Goal: Task Accomplishment & Management: Manage account settings

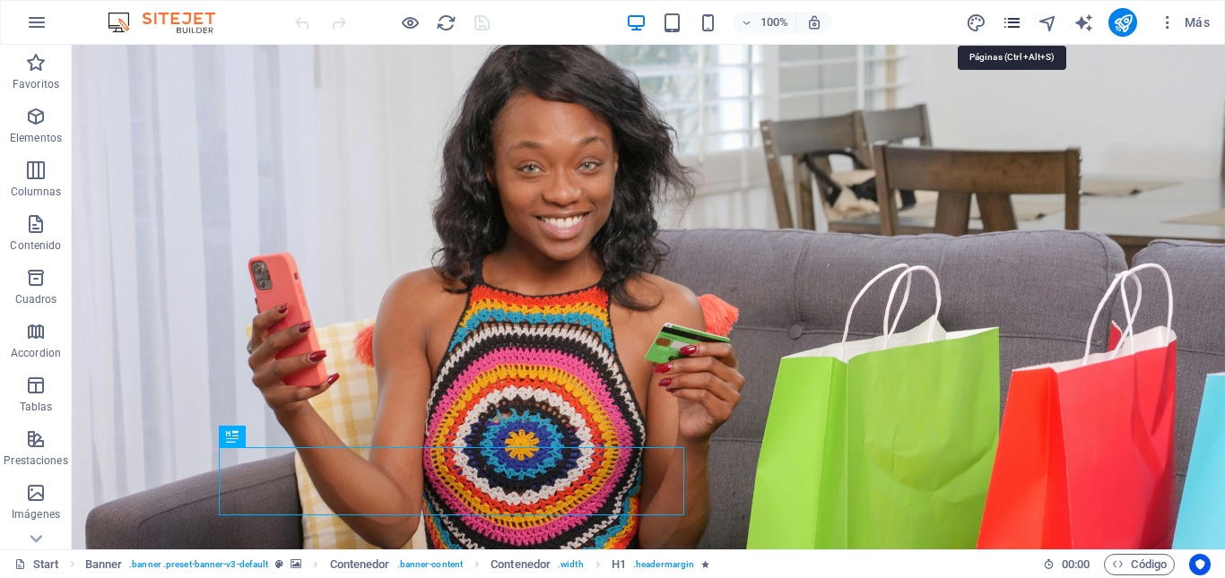
click at [1017, 26] on icon "pages" at bounding box center [1012, 23] width 21 height 21
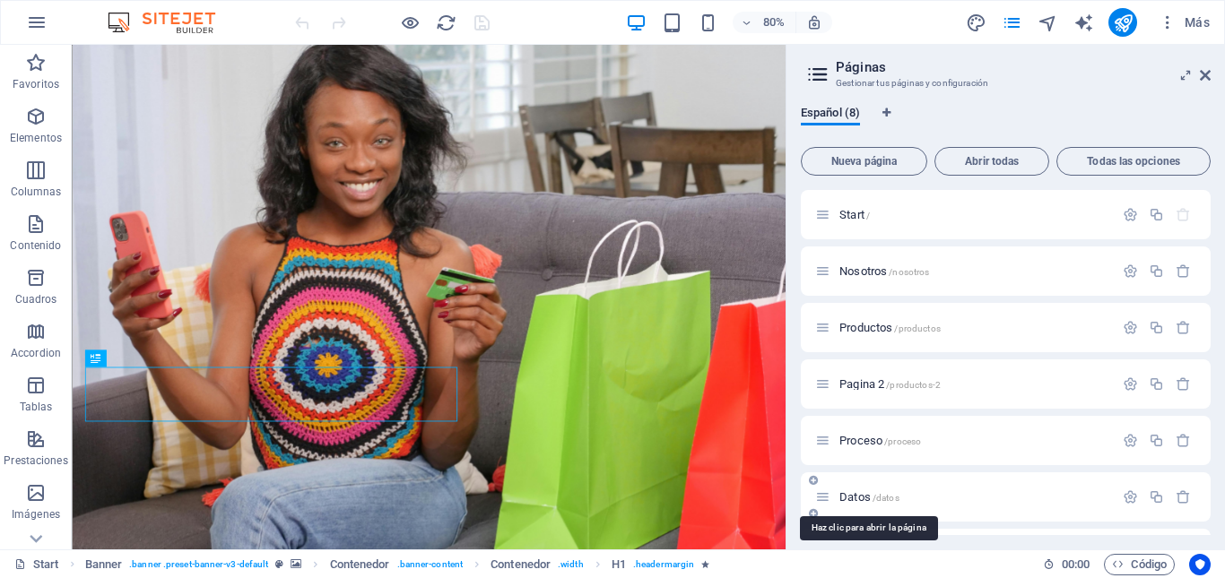
click at [855, 499] on span "Datos /datos" at bounding box center [869, 497] width 60 height 13
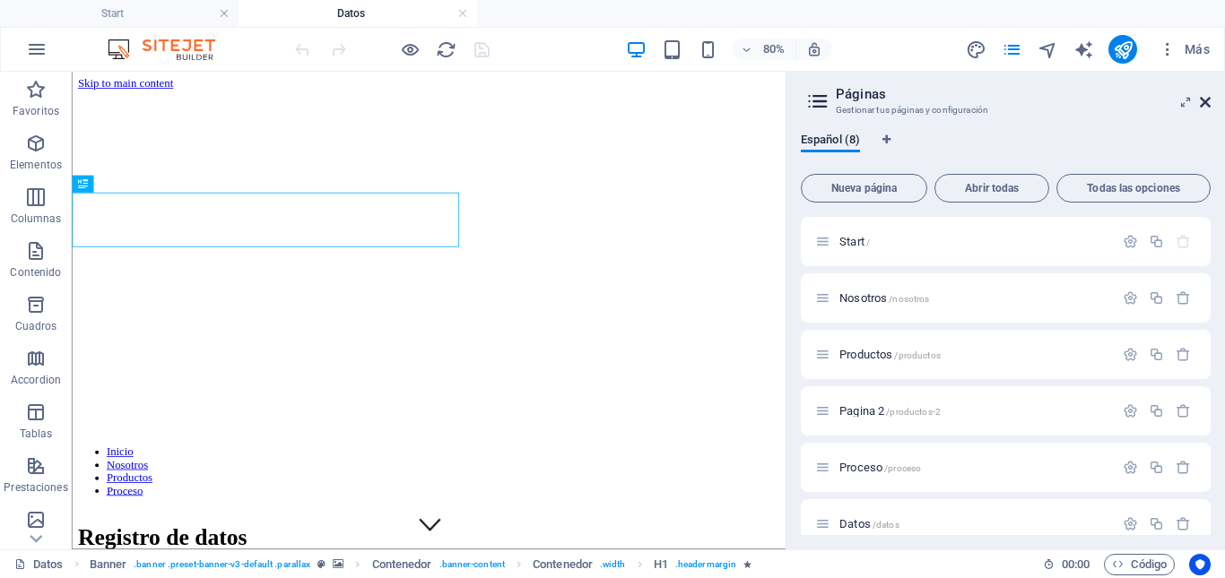
click at [1204, 103] on icon at bounding box center [1205, 102] width 11 height 14
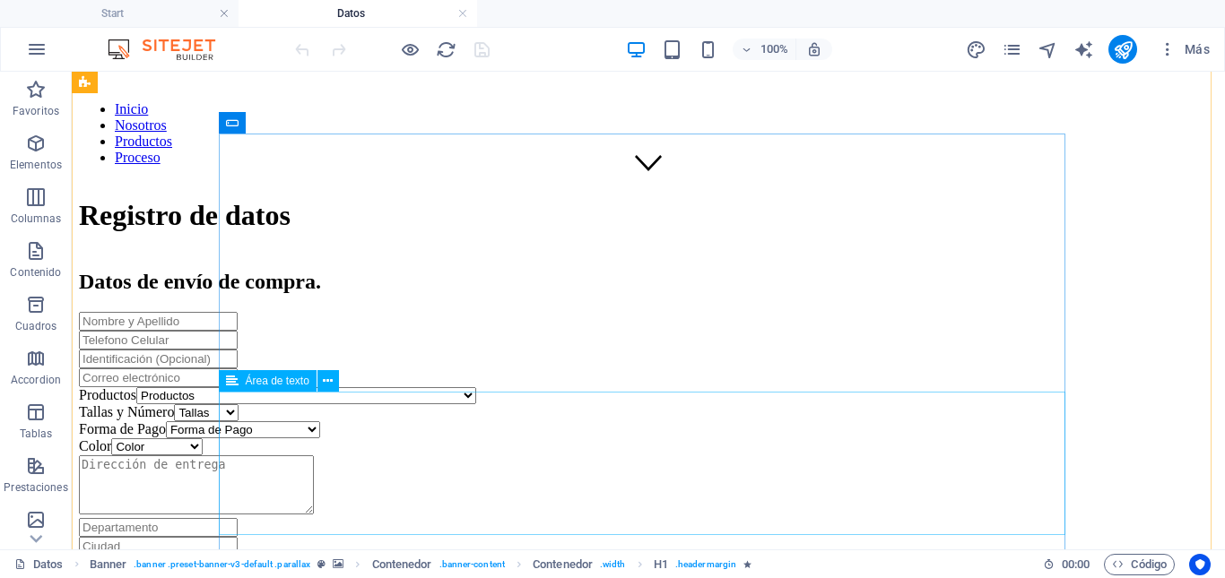
scroll to position [359, 0]
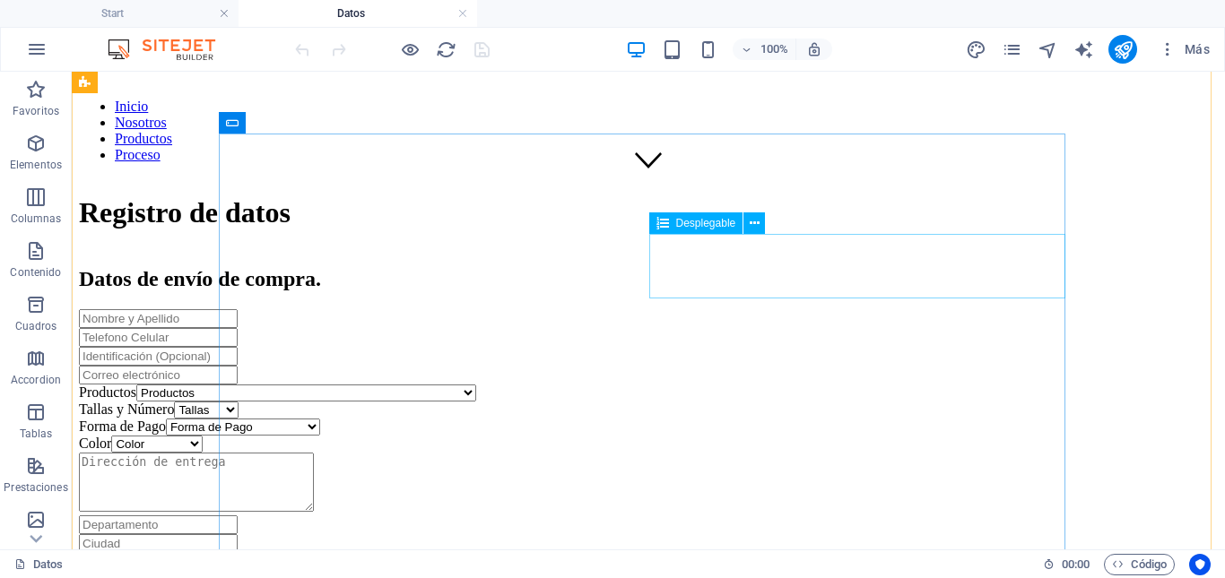
click div "Tallas y Número Tallas Ninguna Única S M L XS XL XXL 35 36 37 38 39 40 41 42 43"
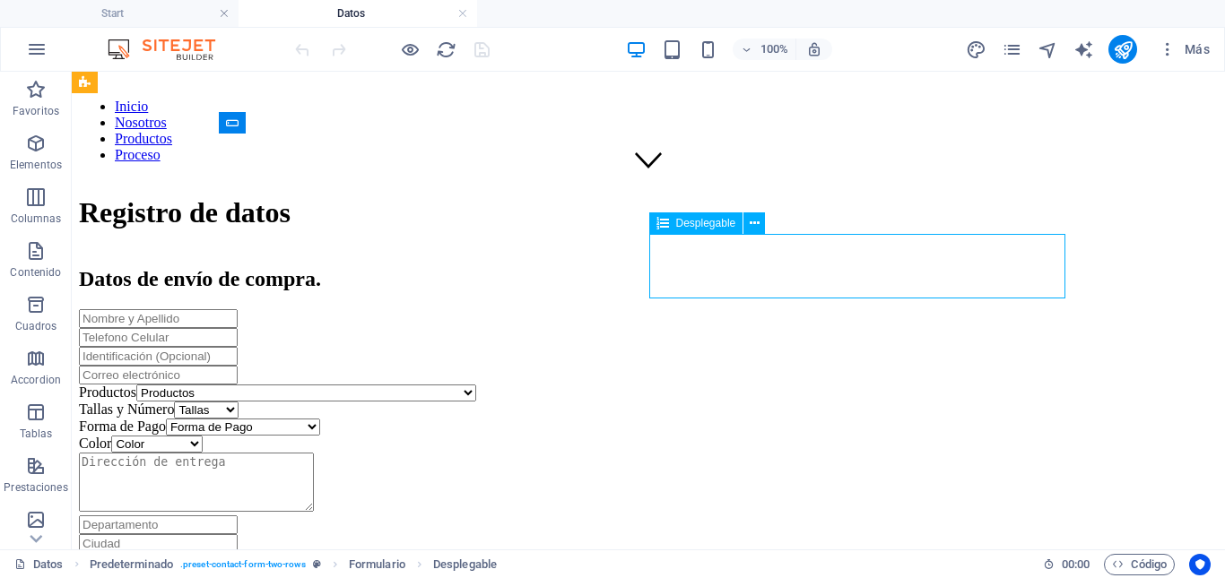
click div "Tallas y Número Tallas Ninguna Única S M L XS XL XXL 35 36 37 38 39 40 41 42 43"
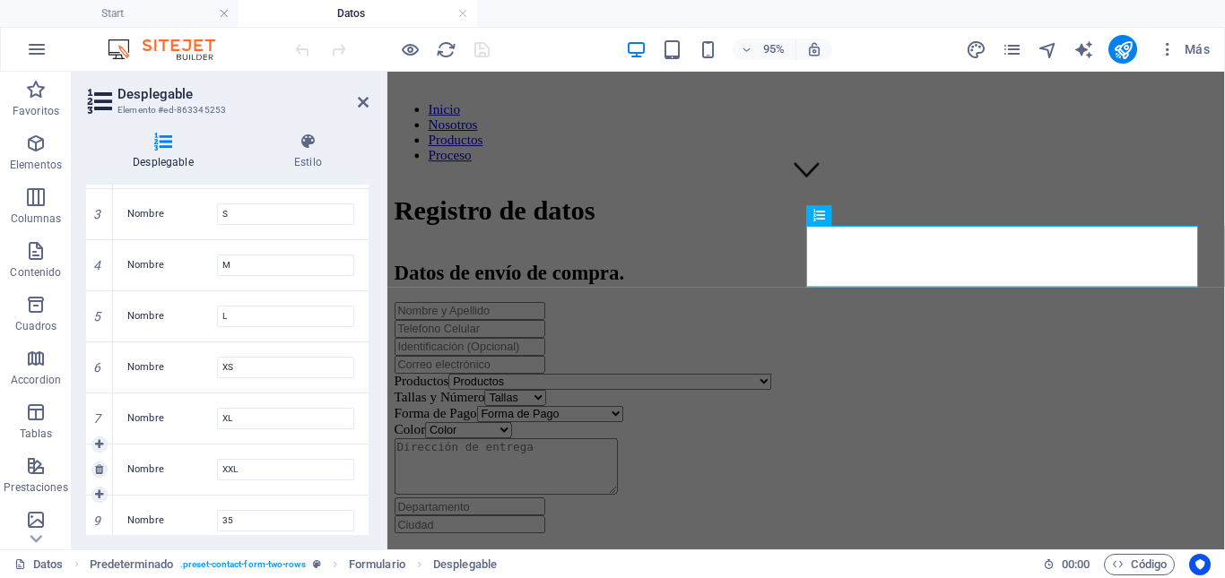
scroll to position [330, 0]
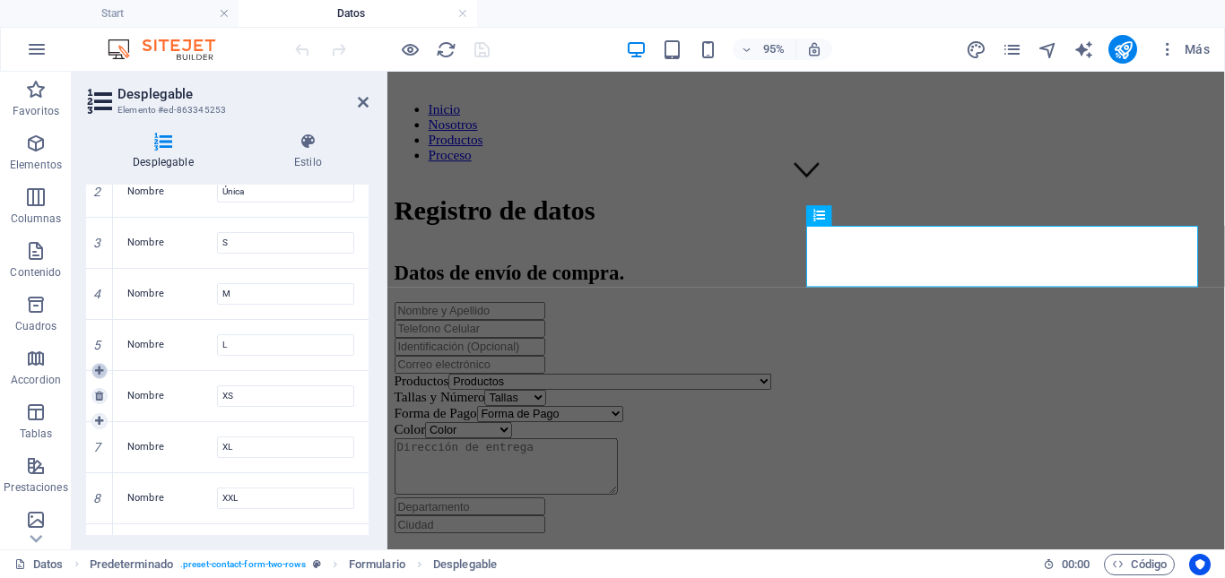
click at [102, 374] on icon at bounding box center [99, 371] width 8 height 11
type input "Nueva opción"
type input "XS"
type input "XL"
type input "XXL"
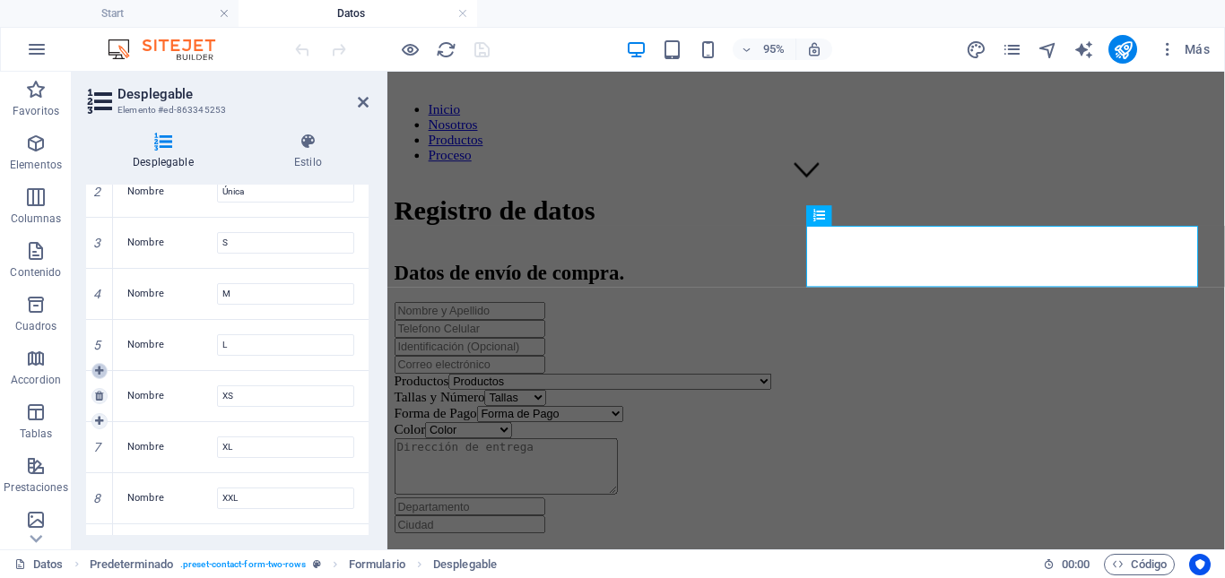
type input "35"
type input "36"
type input "37"
type input "38"
type input "39"
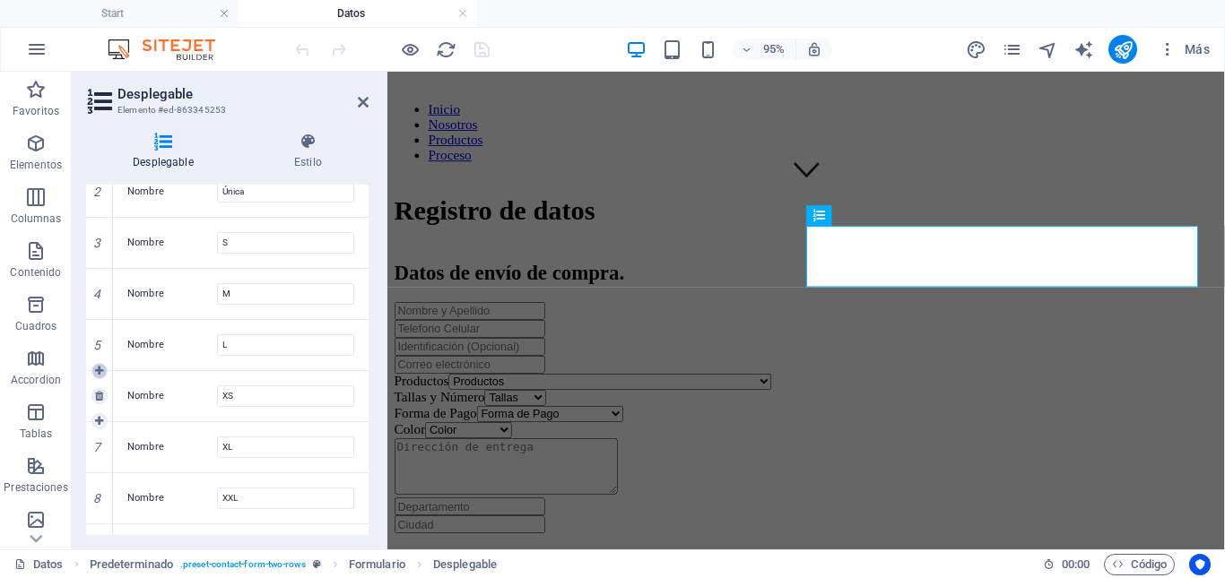
type input "40"
type input "41"
type input "42"
click at [273, 400] on input "Nueva opción" at bounding box center [285, 397] width 137 height 22
type input "2XL"
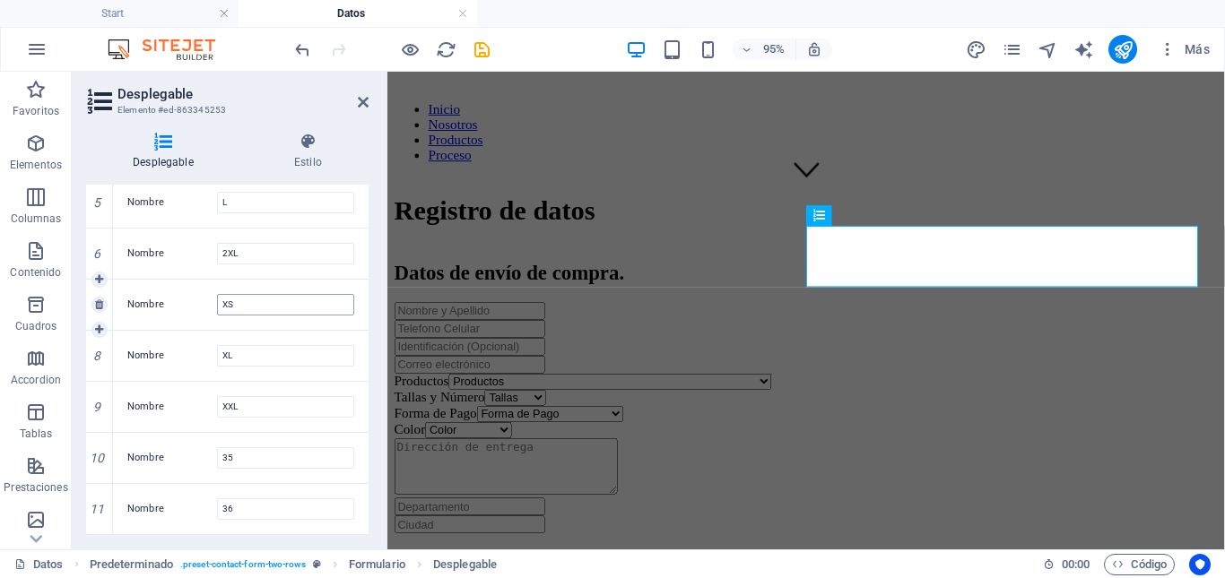
scroll to position [509, 0]
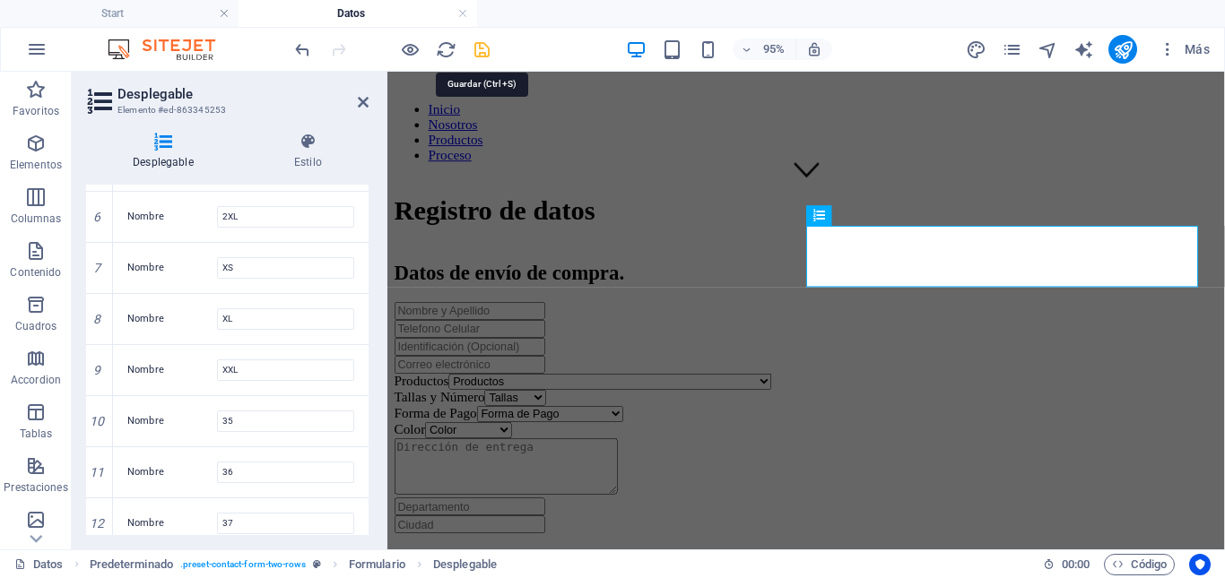
click at [483, 51] on icon "save" at bounding box center [482, 49] width 21 height 21
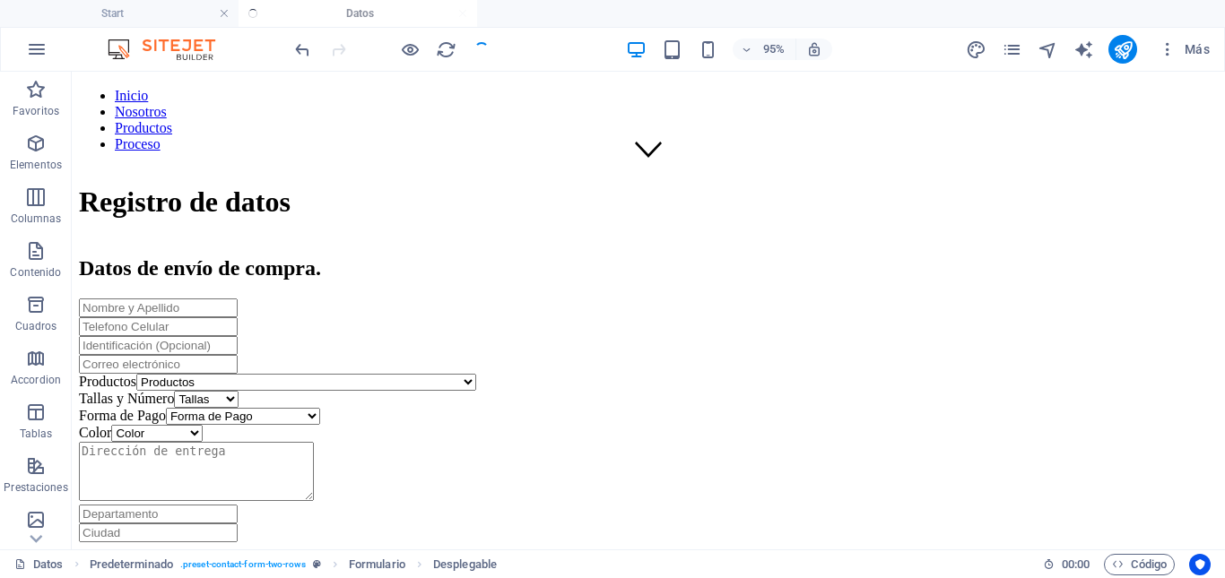
scroll to position [359, 0]
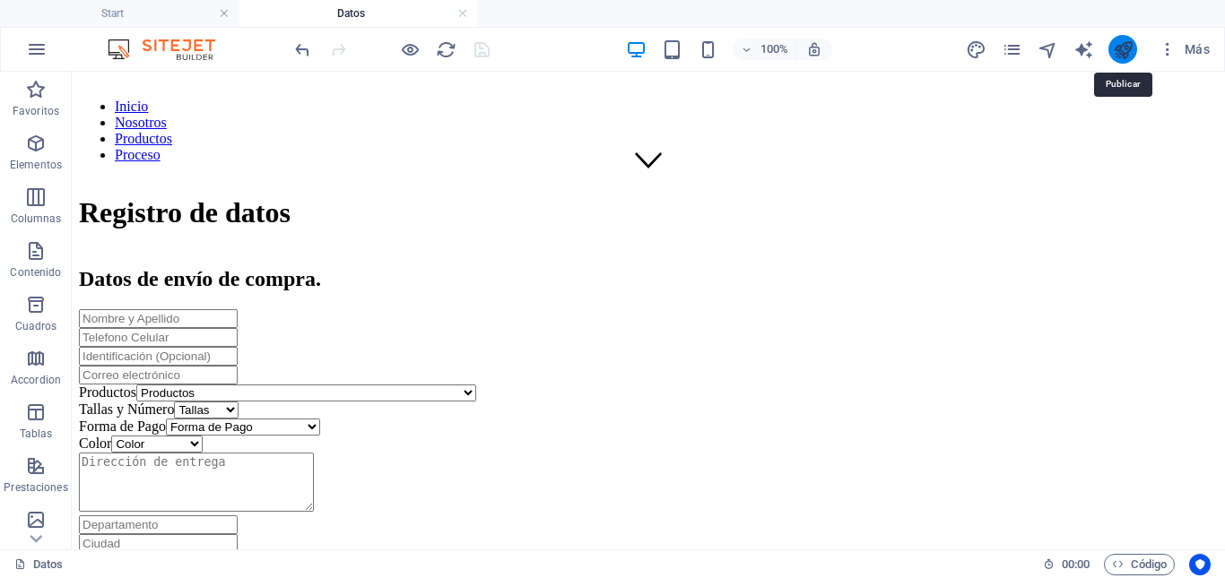
click at [1121, 54] on icon "publish" at bounding box center [1123, 49] width 21 height 21
